Goal: Task Accomplishment & Management: Manage account settings

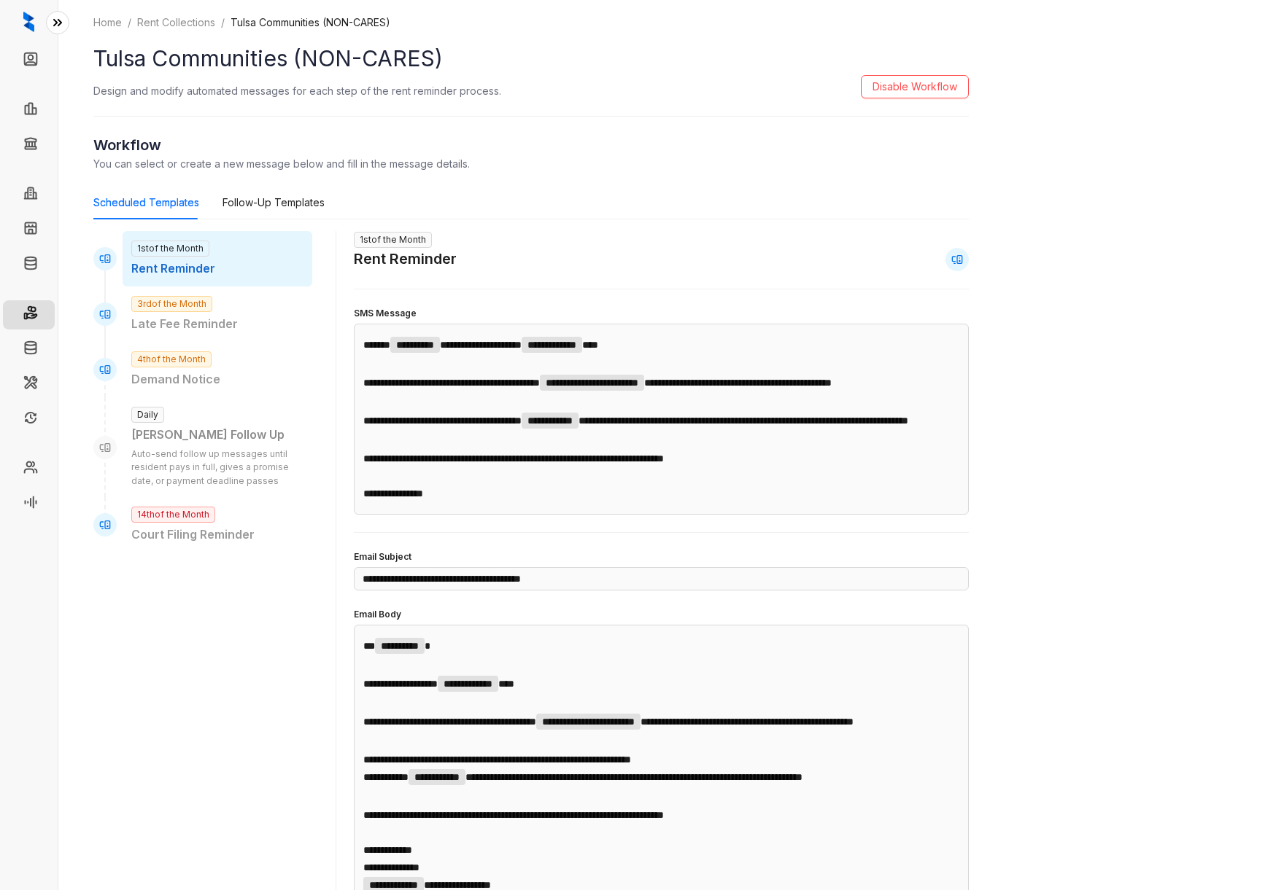
click at [51, 18] on icon at bounding box center [57, 22] width 15 height 15
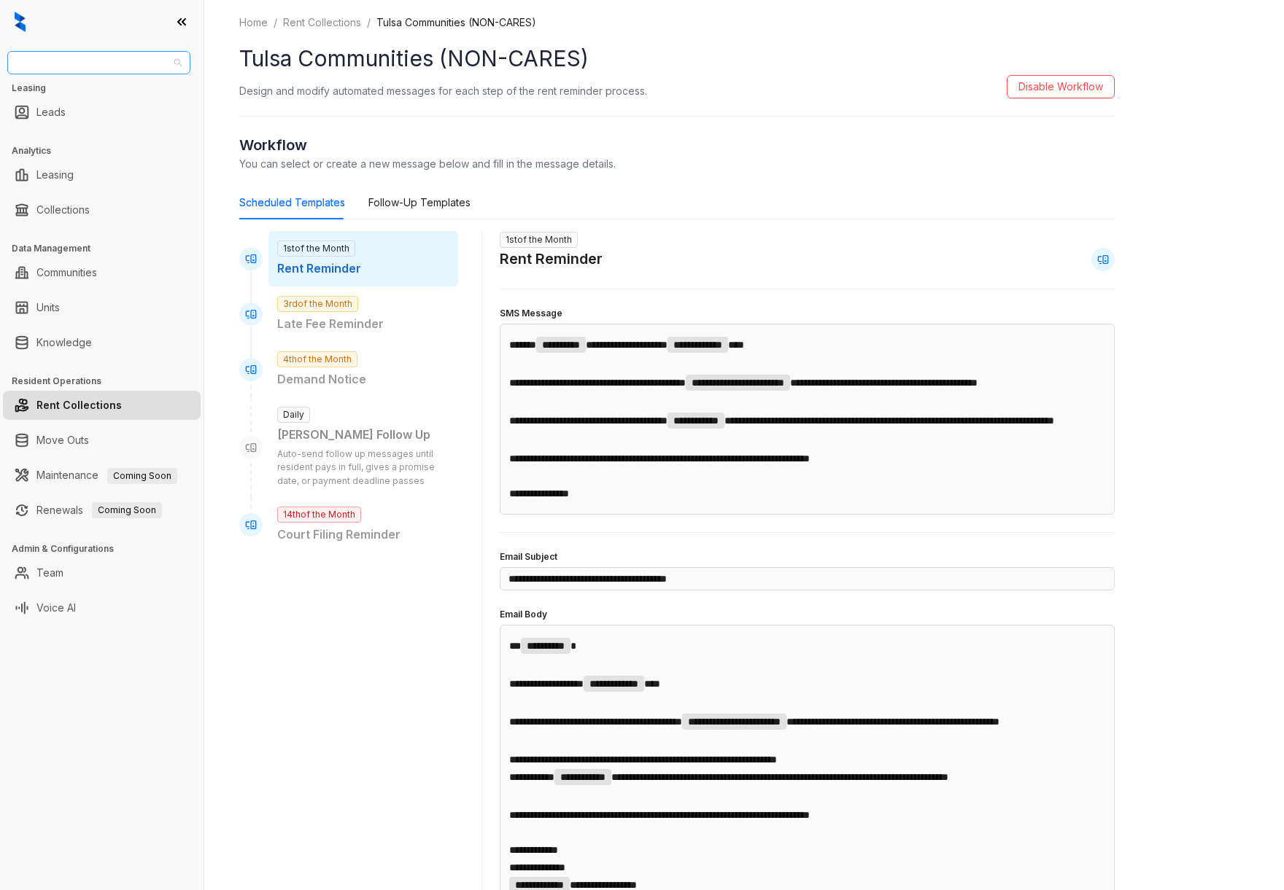
click at [64, 63] on span "Case and Associates" at bounding box center [99, 63] width 166 height 22
click at [72, 200] on div "Indus" at bounding box center [99, 208] width 160 height 16
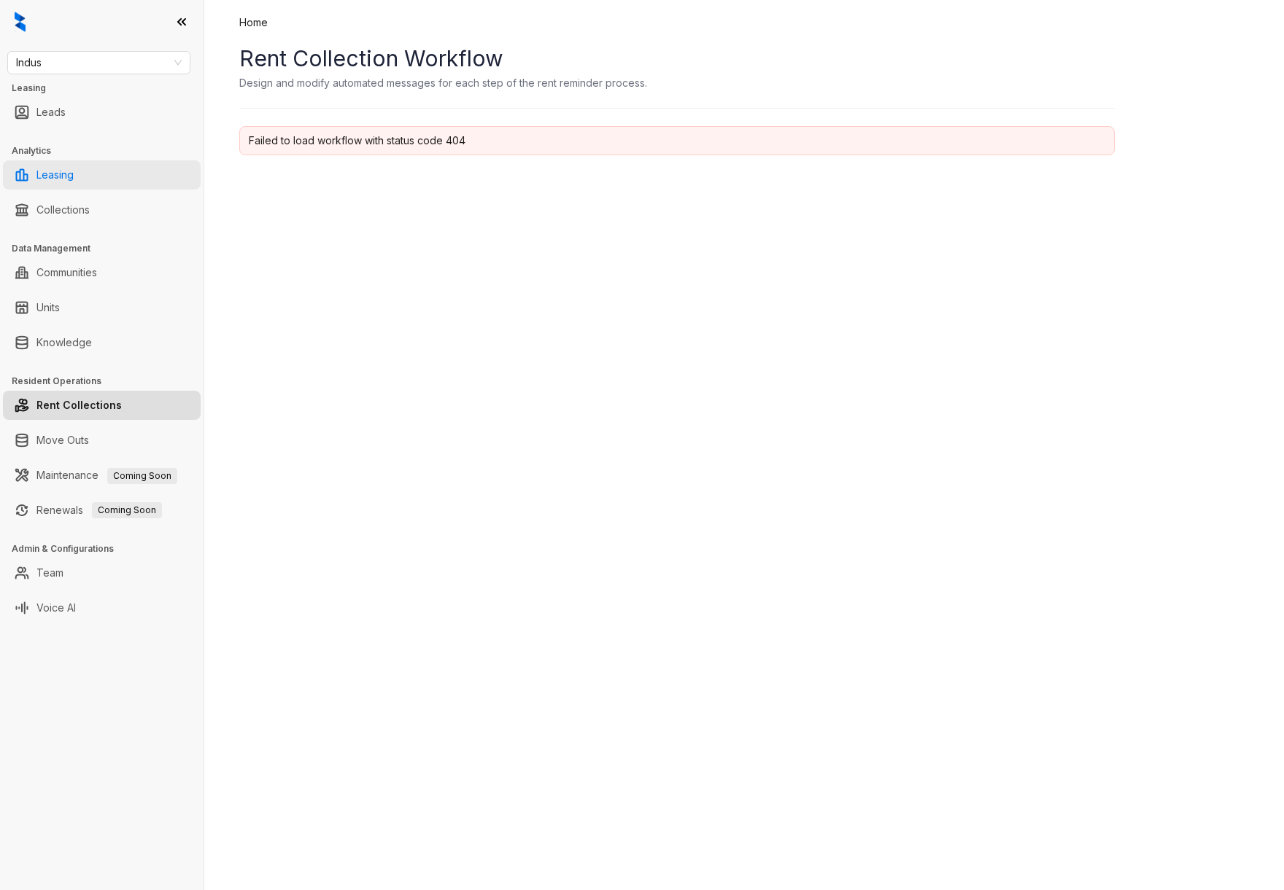
click at [65, 175] on link "Leasing" at bounding box center [54, 174] width 37 height 29
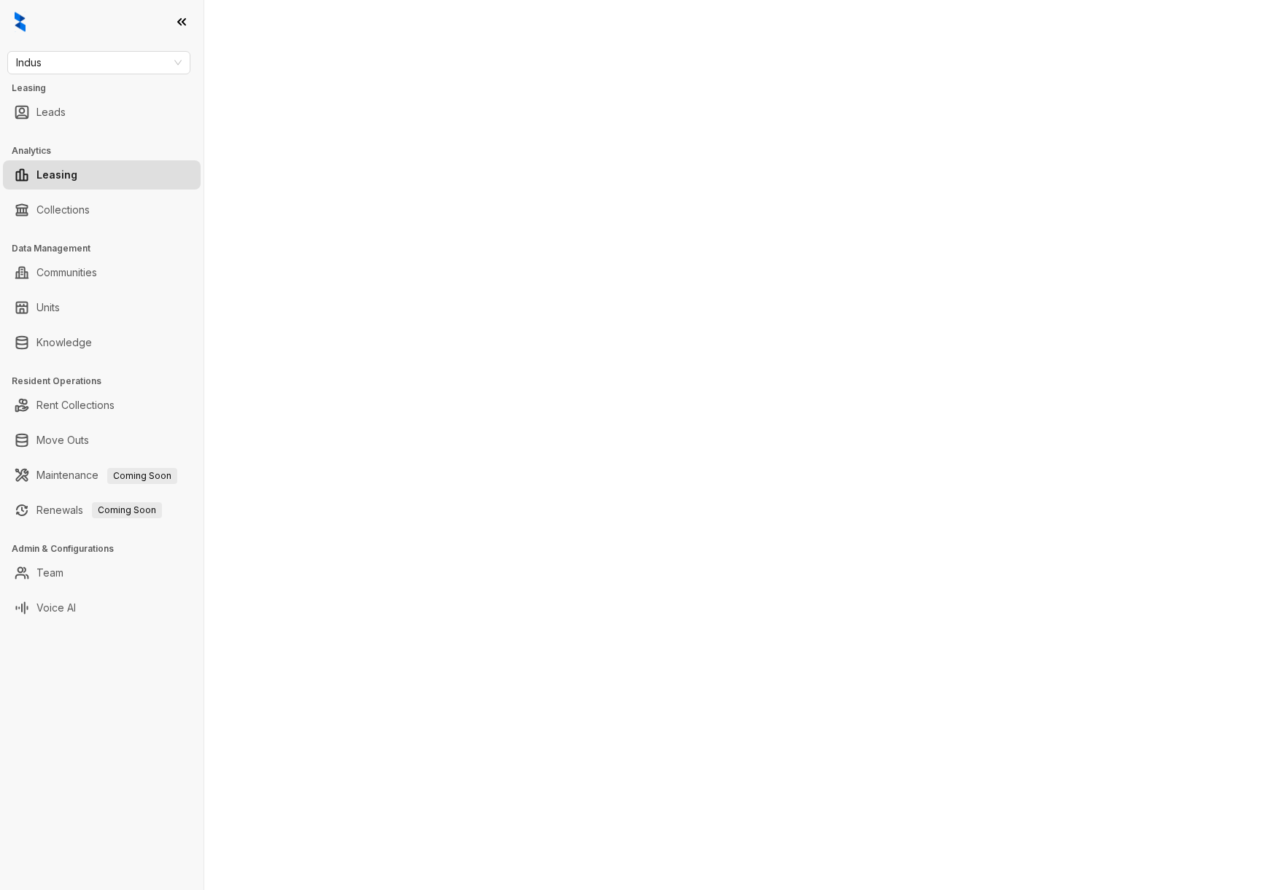
select select "******"
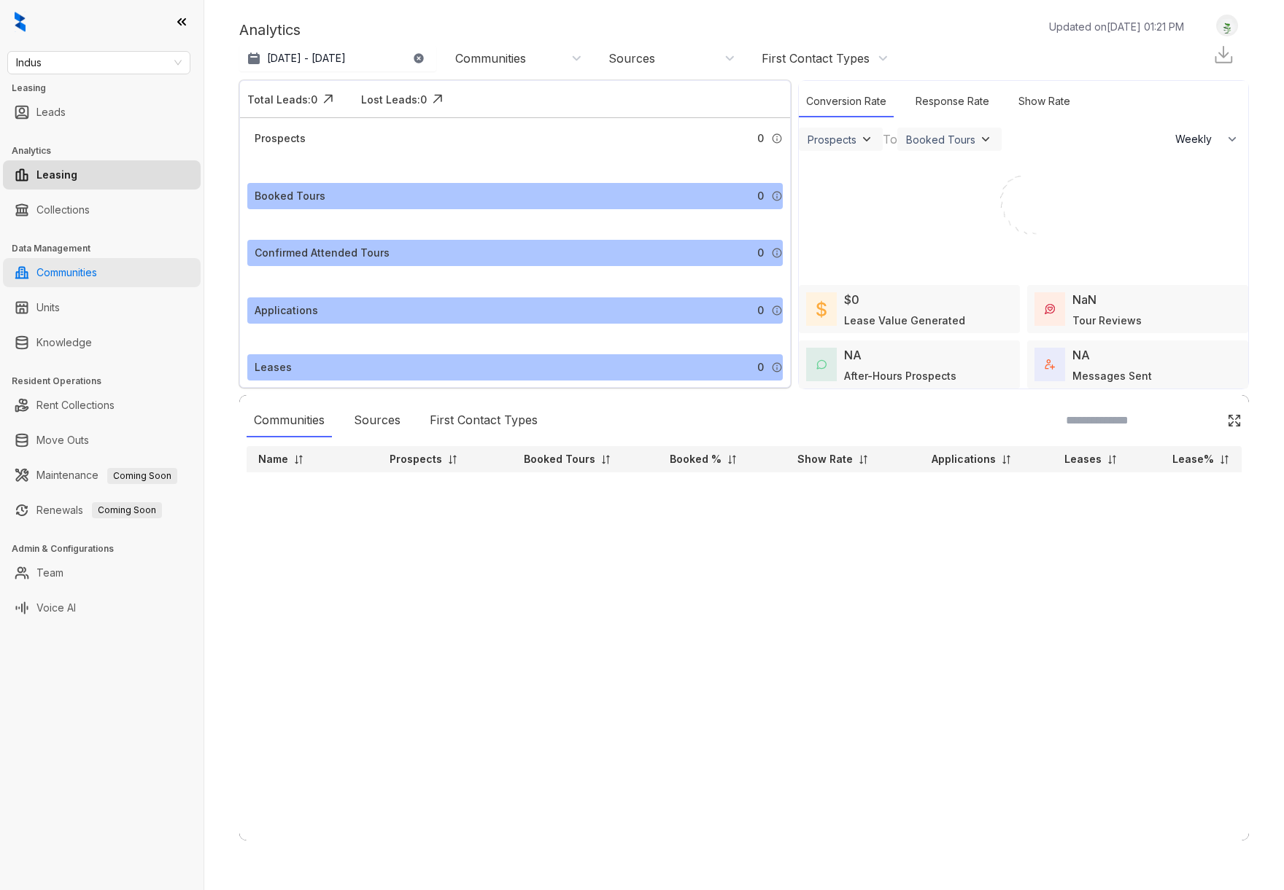
click at [53, 275] on link "Communities" at bounding box center [66, 272] width 61 height 29
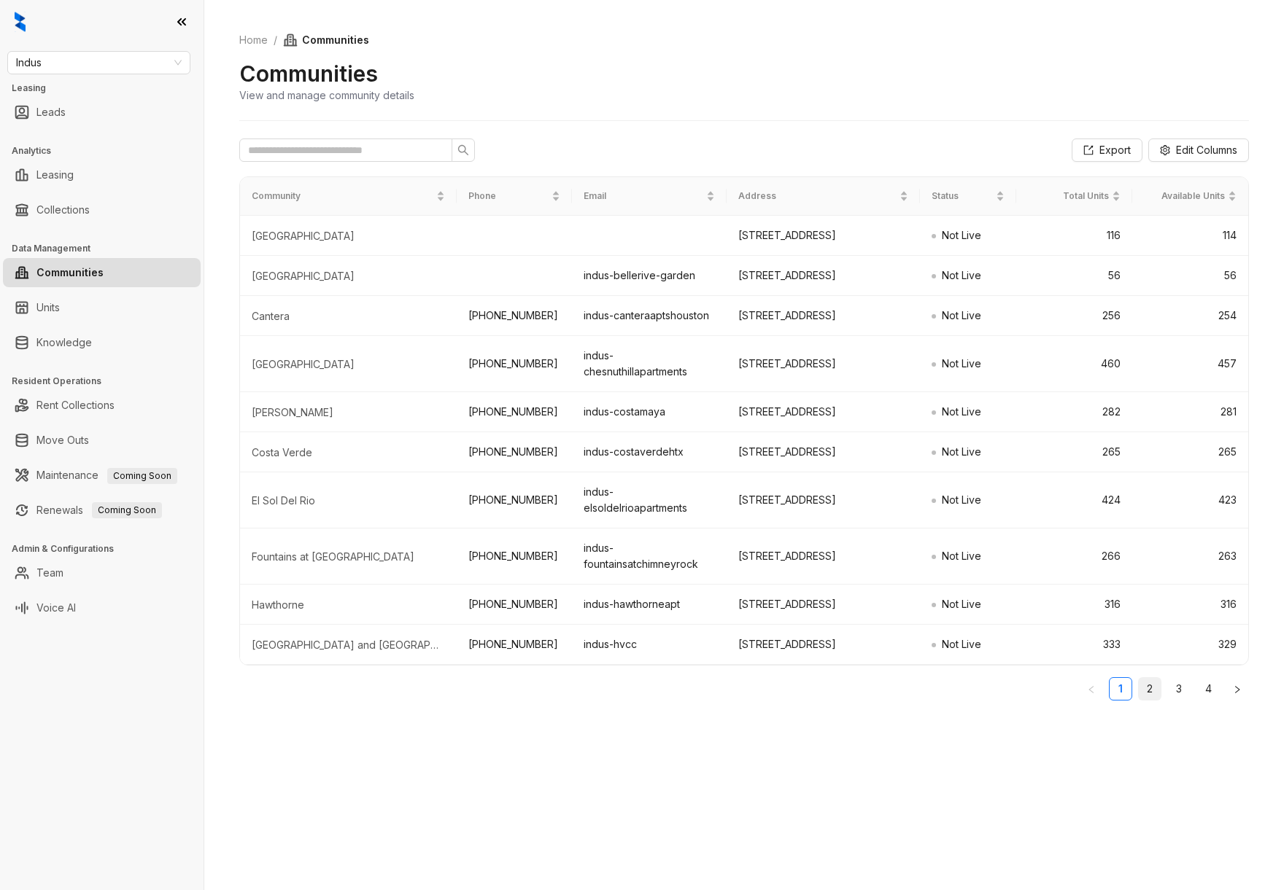
click at [1148, 700] on link "2" at bounding box center [1149, 689] width 22 height 22
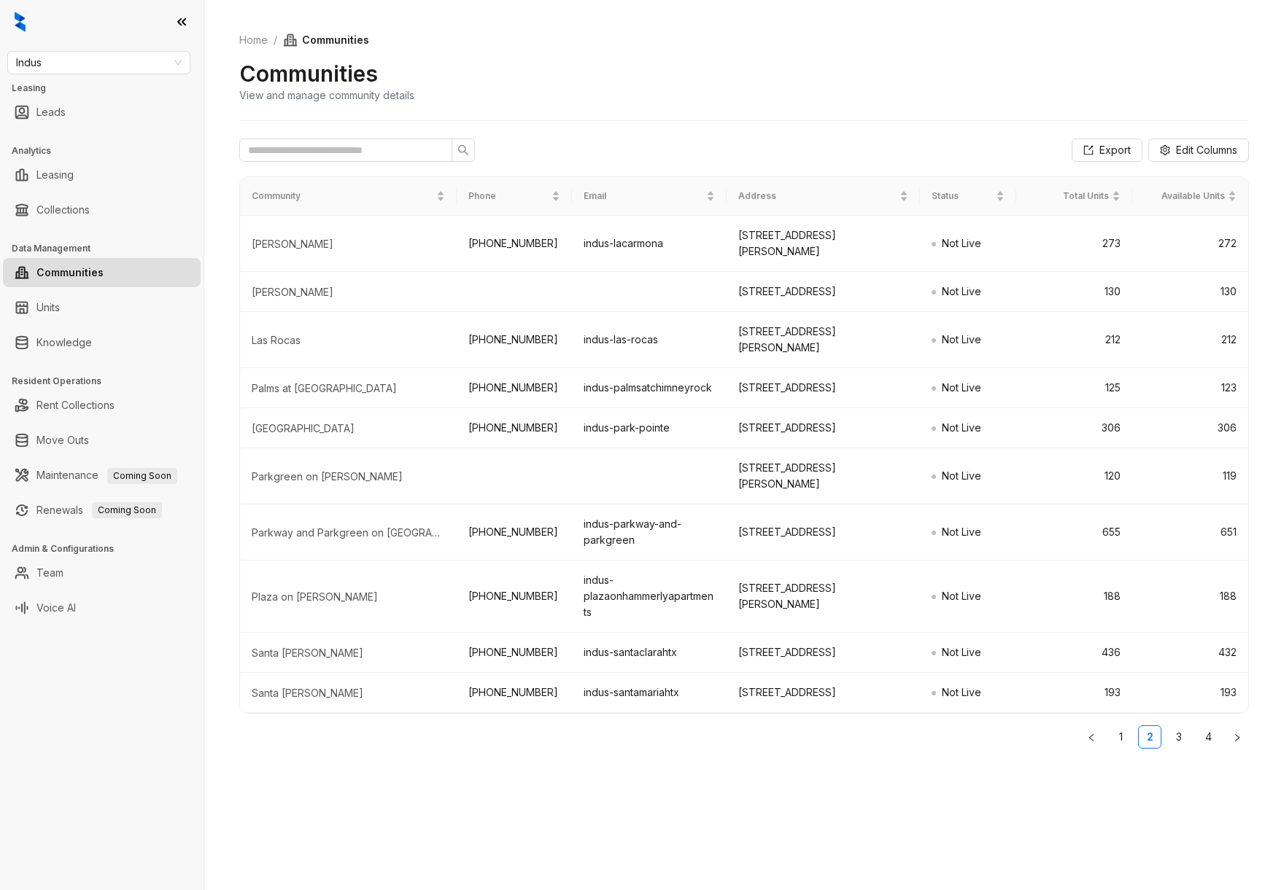
click at [1181, 748] on link "3" at bounding box center [1179, 737] width 22 height 22
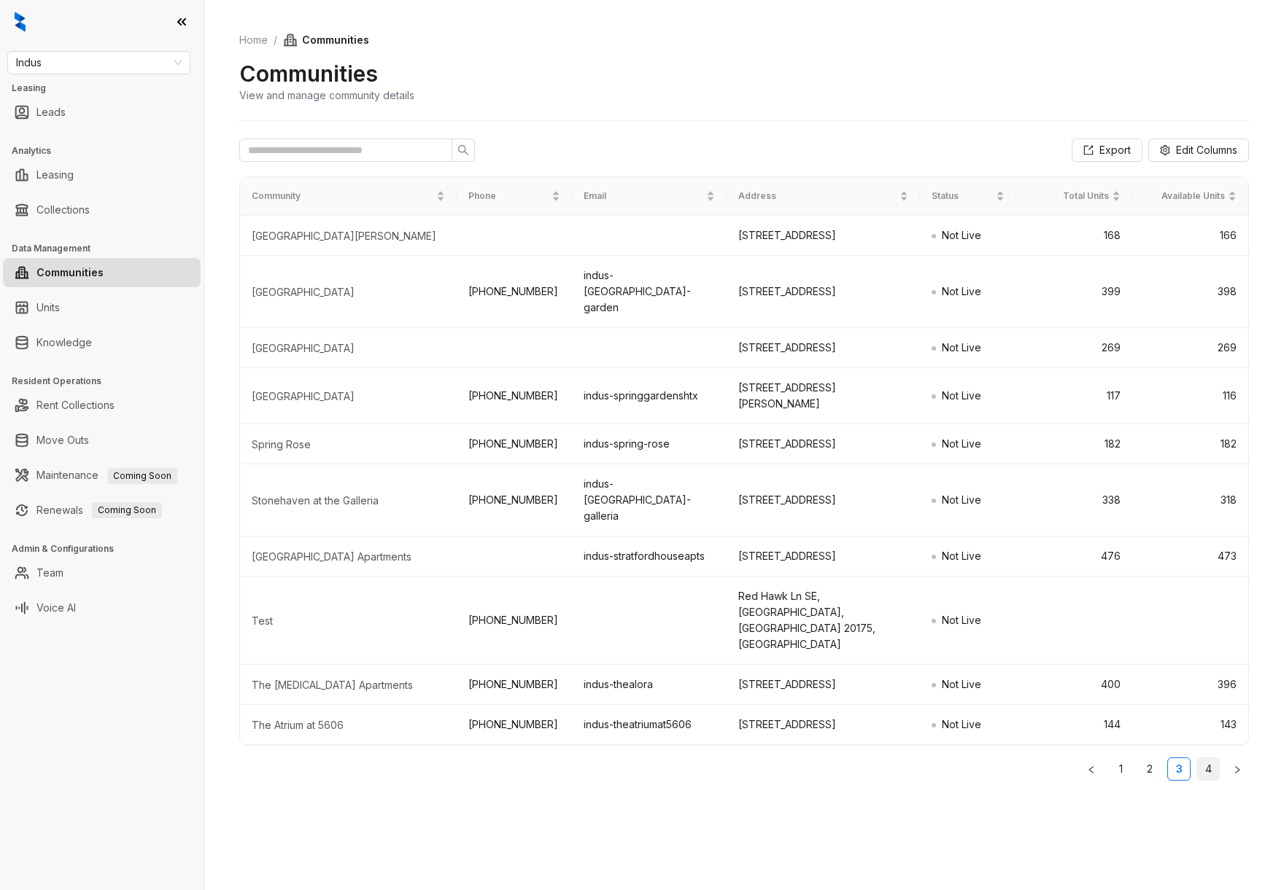
click at [1208, 780] on link "4" at bounding box center [1208, 769] width 22 height 22
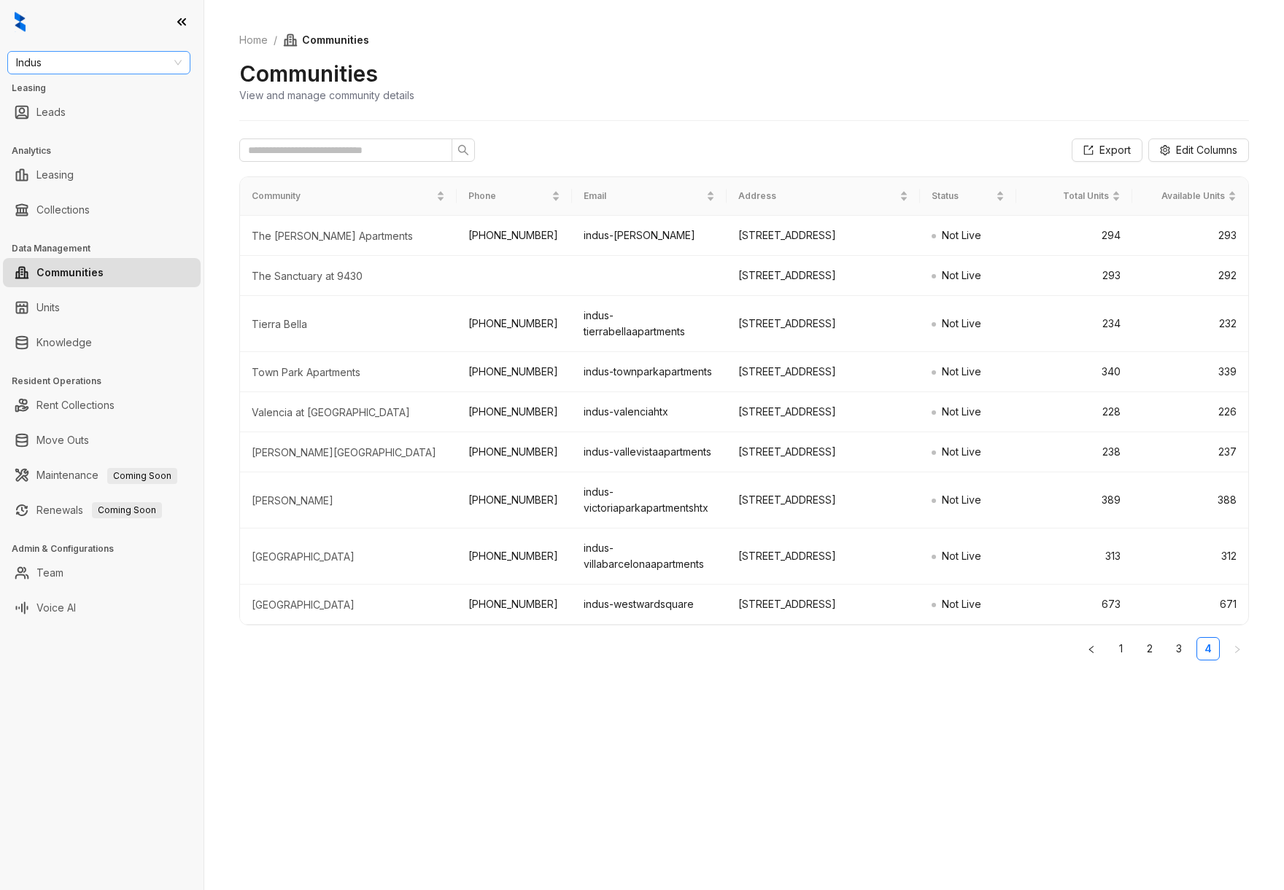
click at [89, 62] on span "Indus" at bounding box center [99, 63] width 166 height 22
click at [72, 103] on div "Indus (Realpage/Knock)" at bounding box center [99, 104] width 160 height 16
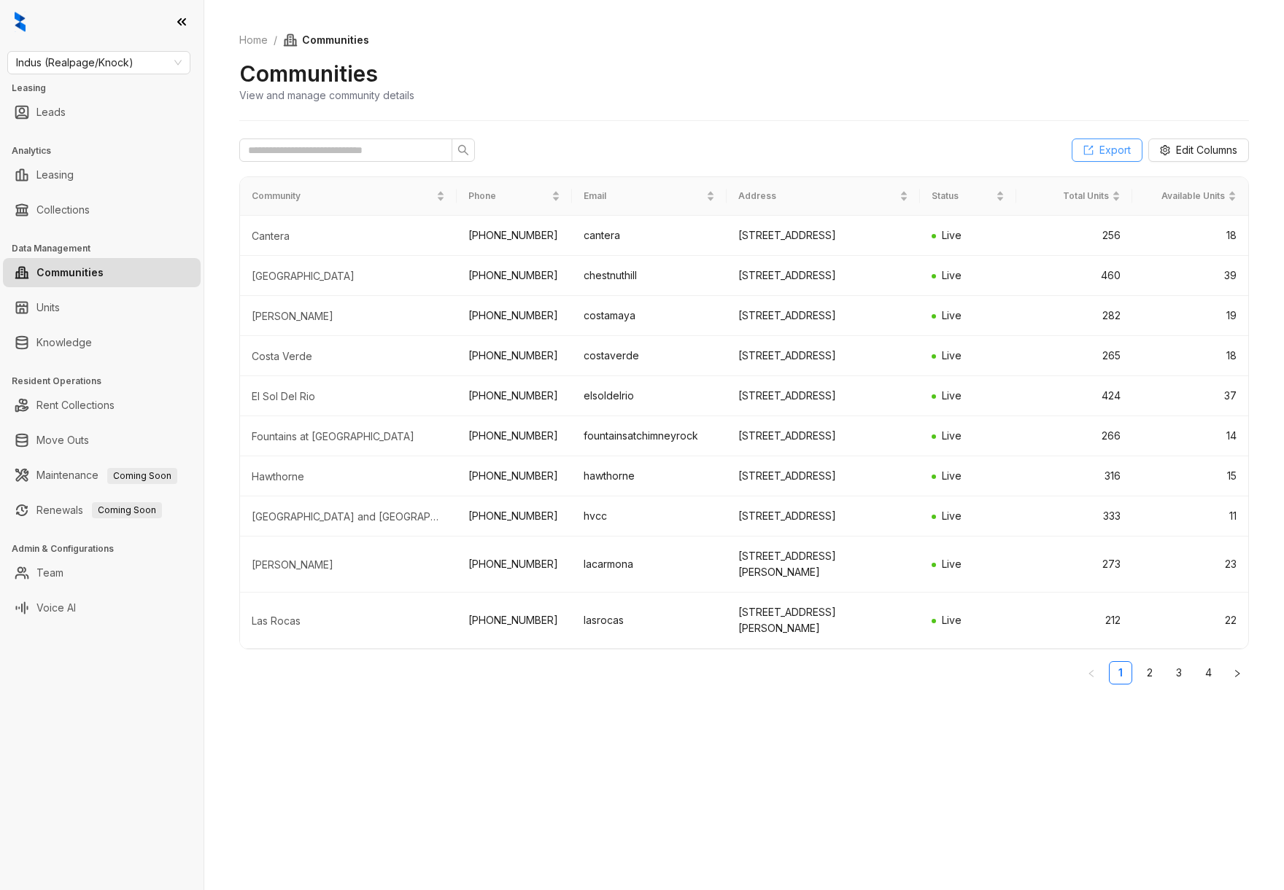
click at [1099, 148] on span "Export" at bounding box center [1114, 150] width 31 height 16
click at [255, 47] on link "Home" at bounding box center [253, 40] width 34 height 16
click at [61, 181] on link "Leasing" at bounding box center [54, 174] width 37 height 29
select select "******"
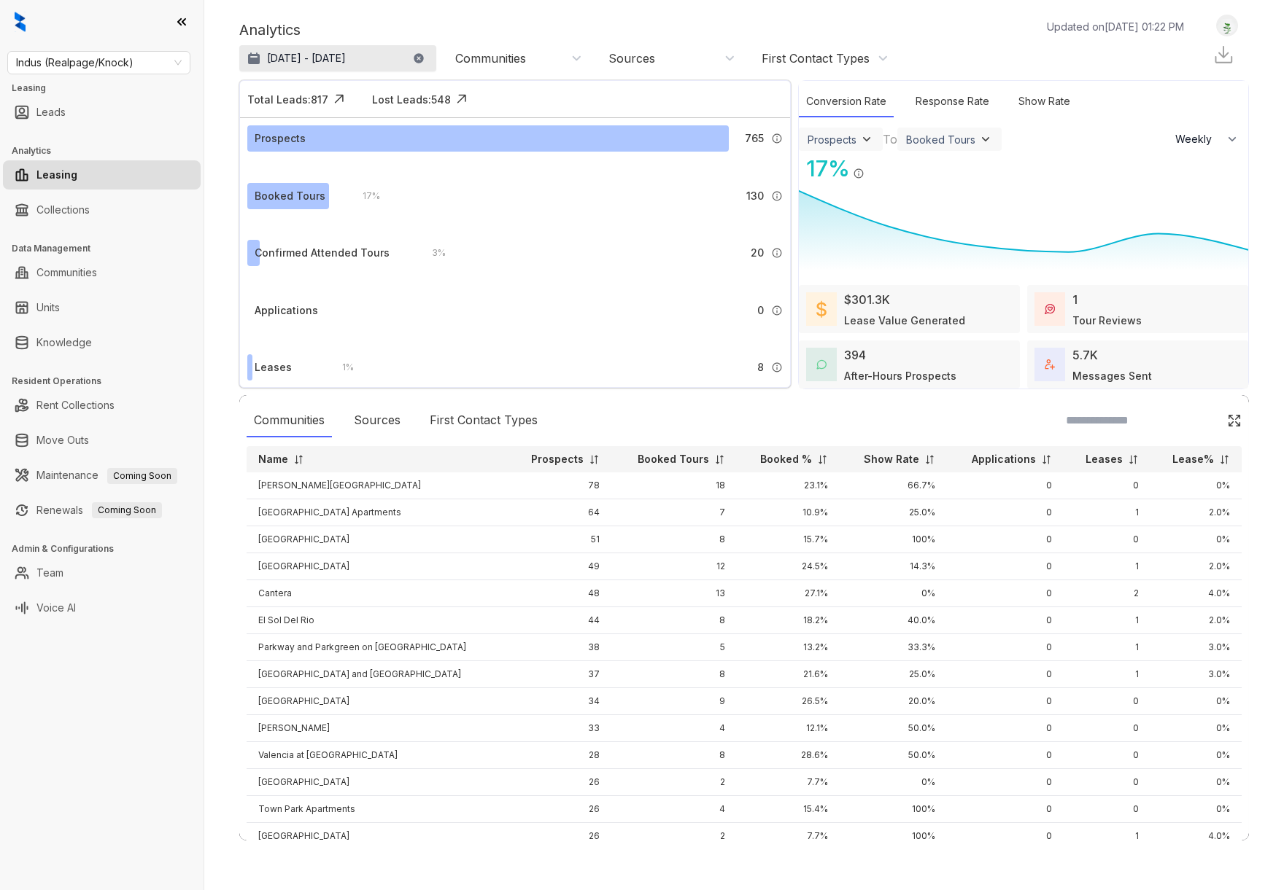
click at [346, 54] on p "[DATE] - [DATE]" at bounding box center [306, 58] width 79 height 15
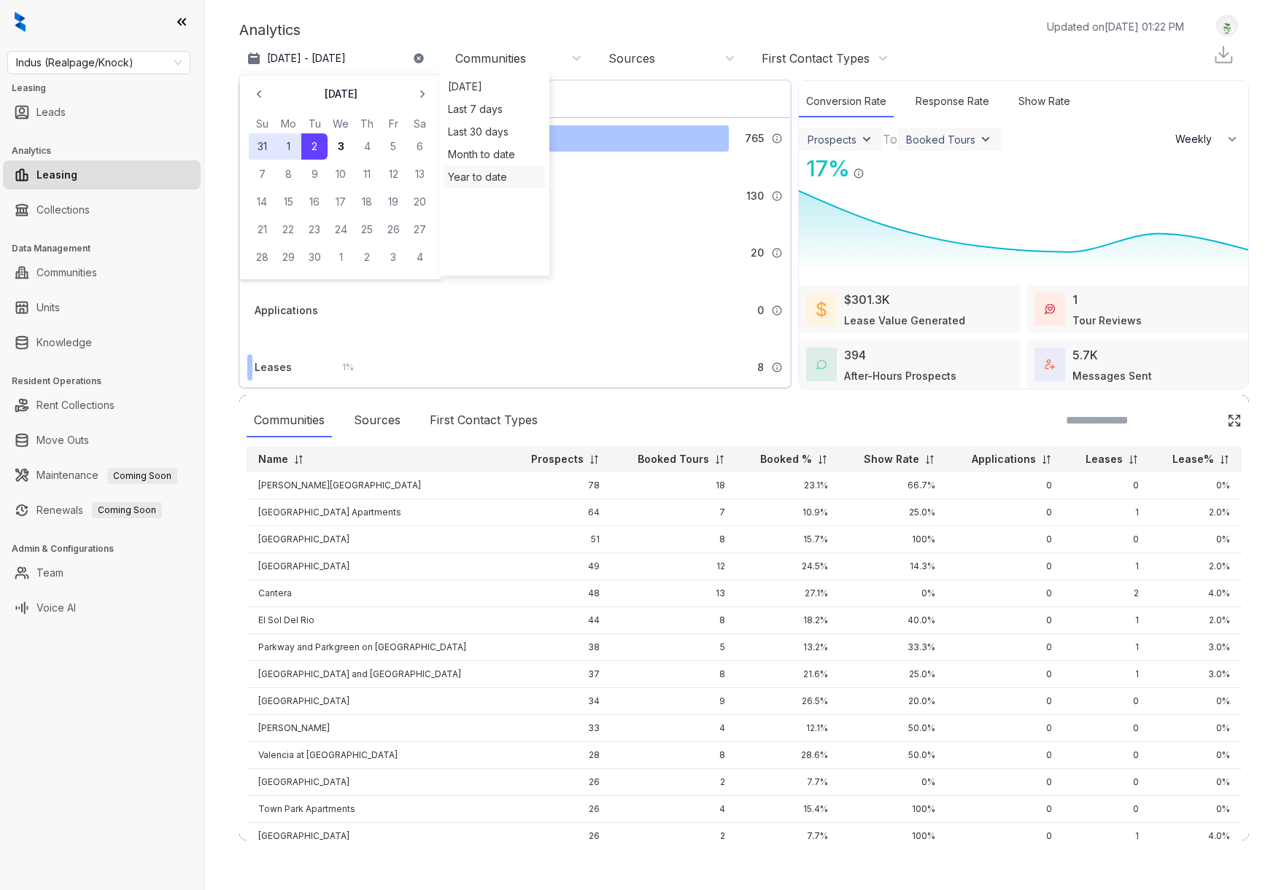
click at [462, 179] on div "Year to date" at bounding box center [494, 177] width 102 height 23
